Goal: Task Accomplishment & Management: Manage account settings

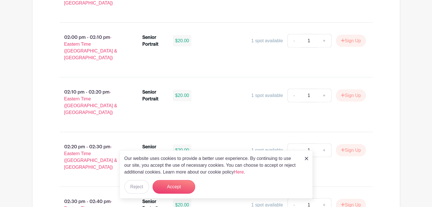
scroll to position [1577, 0]
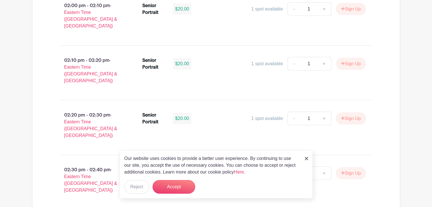
click at [310, 162] on div "Our website uses cookies to provide a better user experience. By continuing to …" at bounding box center [216, 175] width 193 height 48
click at [303, 157] on div "Our website uses cookies to provide a better user experience. By continuing to …" at bounding box center [216, 175] width 193 height 48
click at [306, 159] on img at bounding box center [306, 158] width 3 height 3
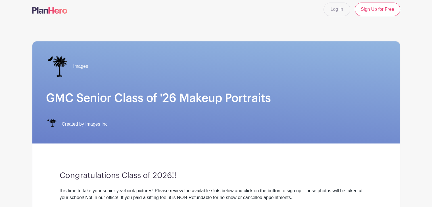
scroll to position [0, 0]
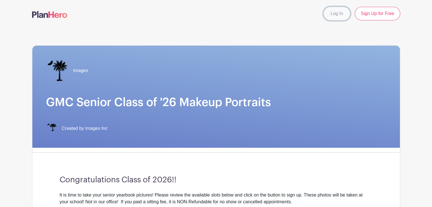
click at [333, 13] on link "Log In" at bounding box center [336, 14] width 27 height 14
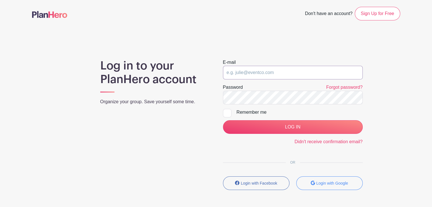
click at [257, 69] on input "email" at bounding box center [293, 73] width 140 height 14
type input "[PERSON_NAME][EMAIL_ADDRESS][PERSON_NAME][DOMAIN_NAME]"
click at [223, 120] on input "LOG IN" at bounding box center [293, 127] width 140 height 14
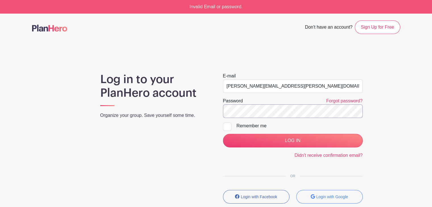
click at [223, 134] on input "LOG IN" at bounding box center [293, 141] width 140 height 14
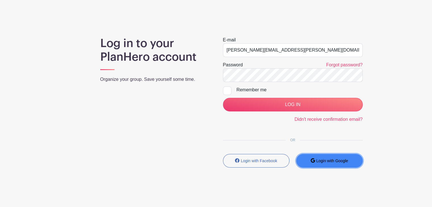
click at [333, 159] on small "Login with Google" at bounding box center [332, 161] width 32 height 5
